Goal: Task Accomplishment & Management: Manage account settings

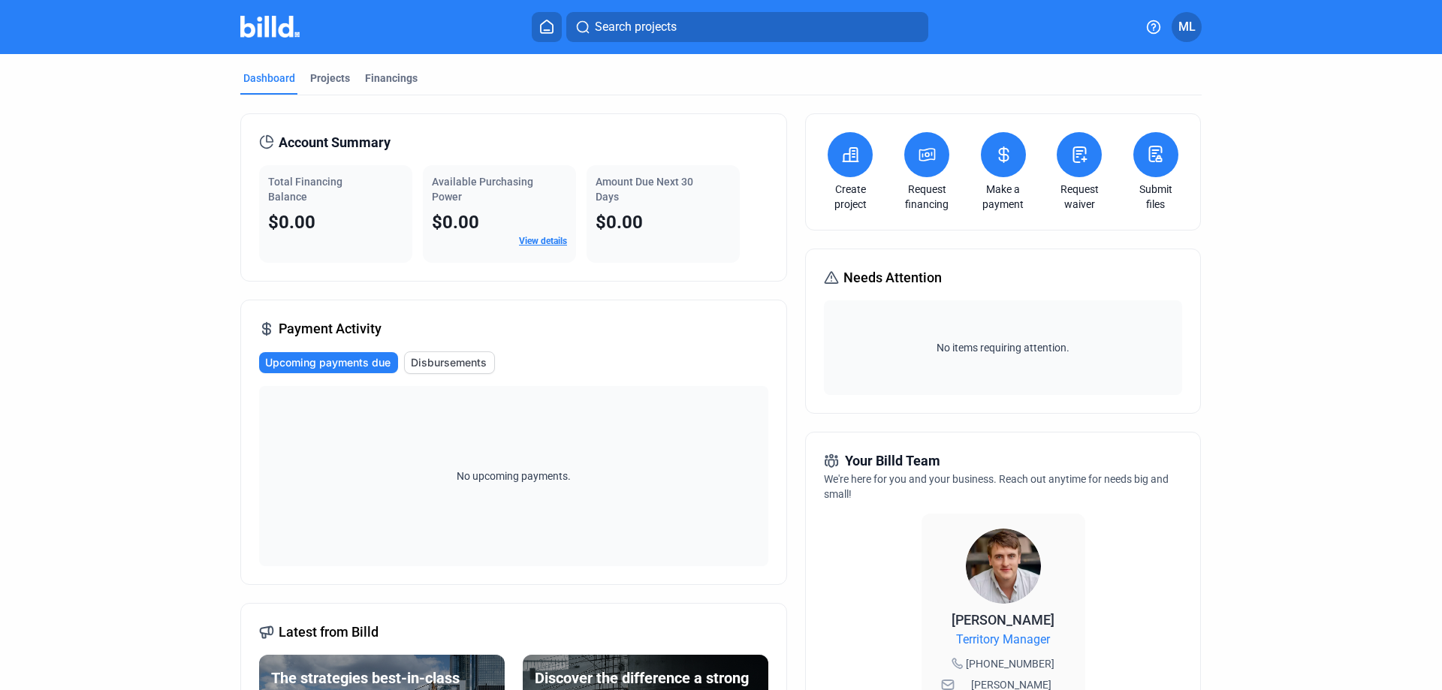
click at [1187, 27] on span "ML" at bounding box center [1186, 27] width 17 height 18
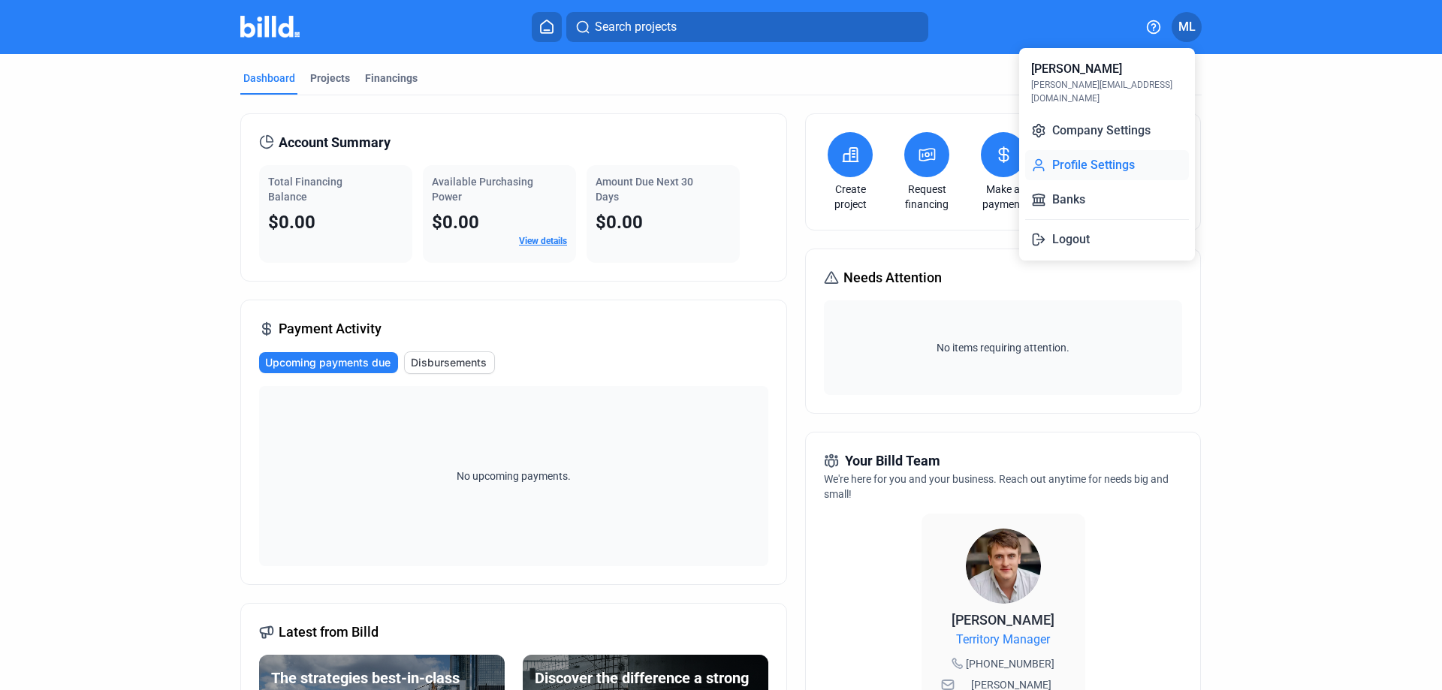
click at [1086, 150] on button "Profile Settings" at bounding box center [1107, 165] width 164 height 30
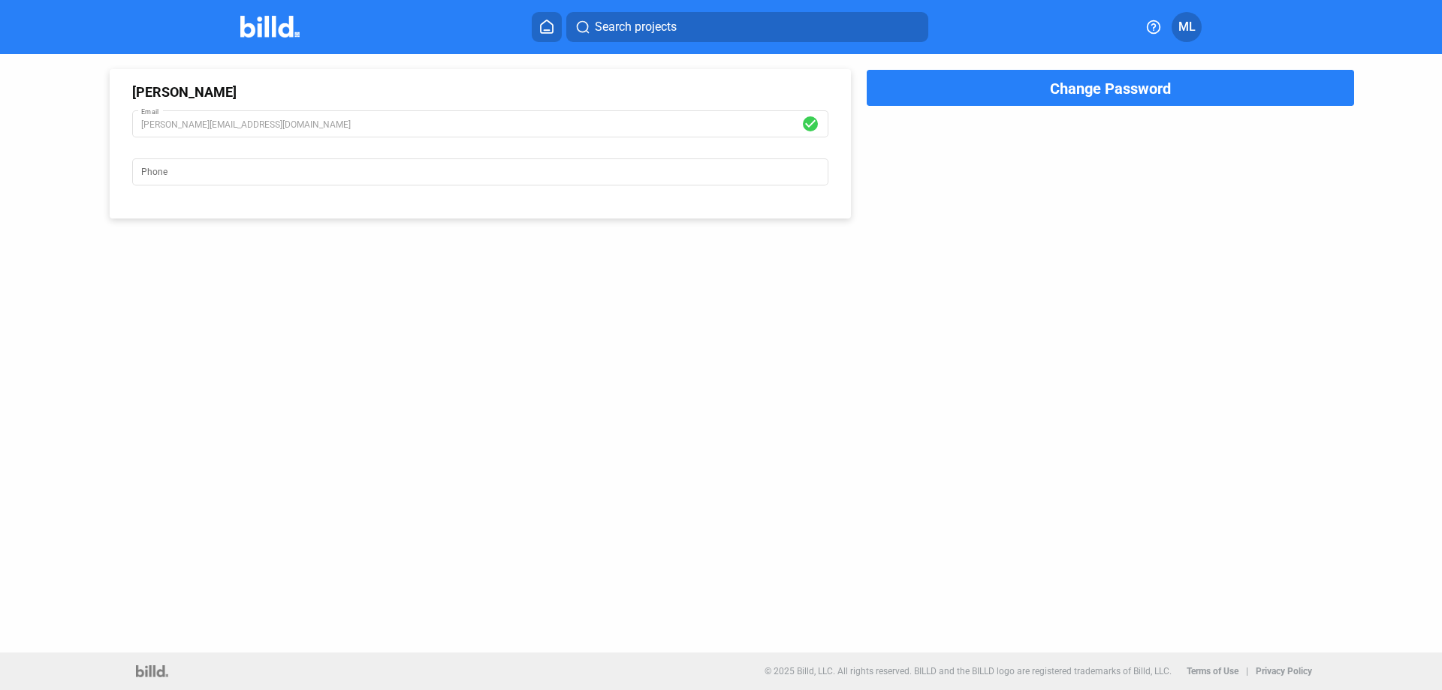
click at [543, 27] on icon at bounding box center [546, 27] width 15 height 14
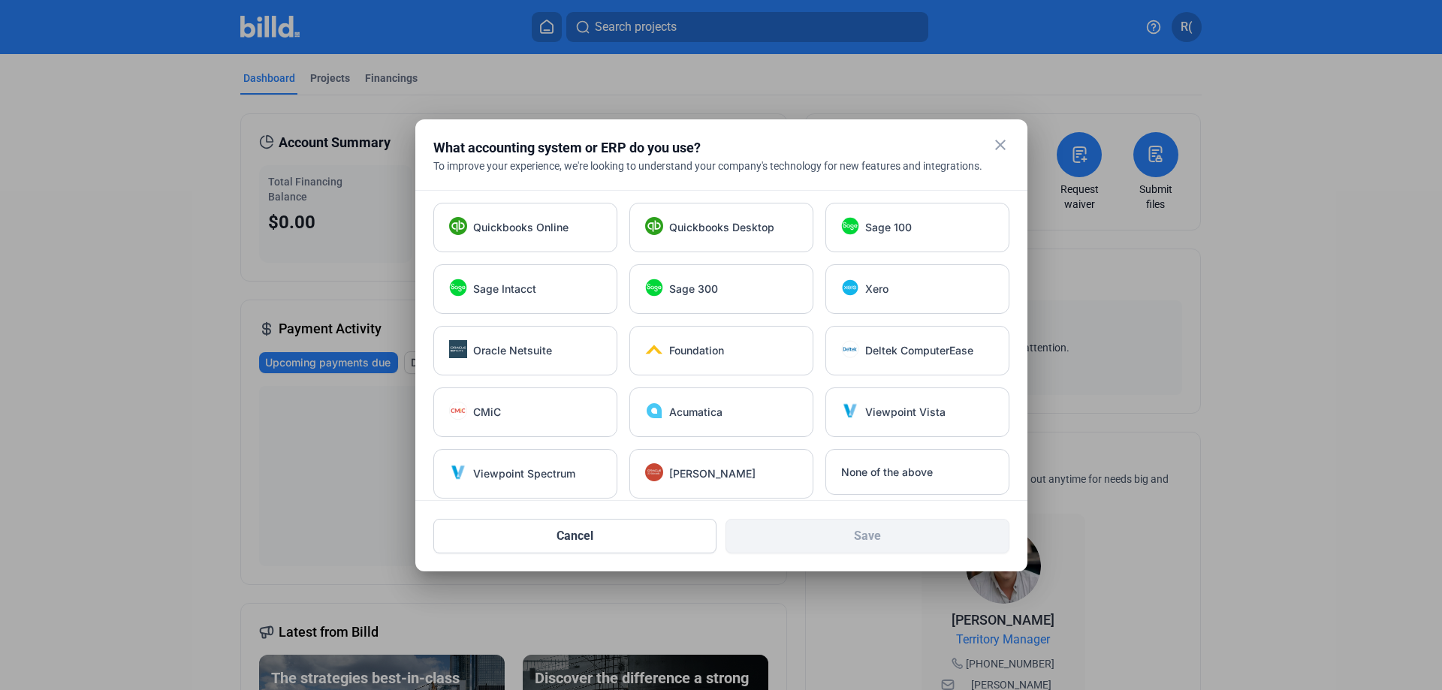
click at [997, 146] on mat-icon "close" at bounding box center [1000, 145] width 18 height 18
